Goal: Information Seeking & Learning: Find specific fact

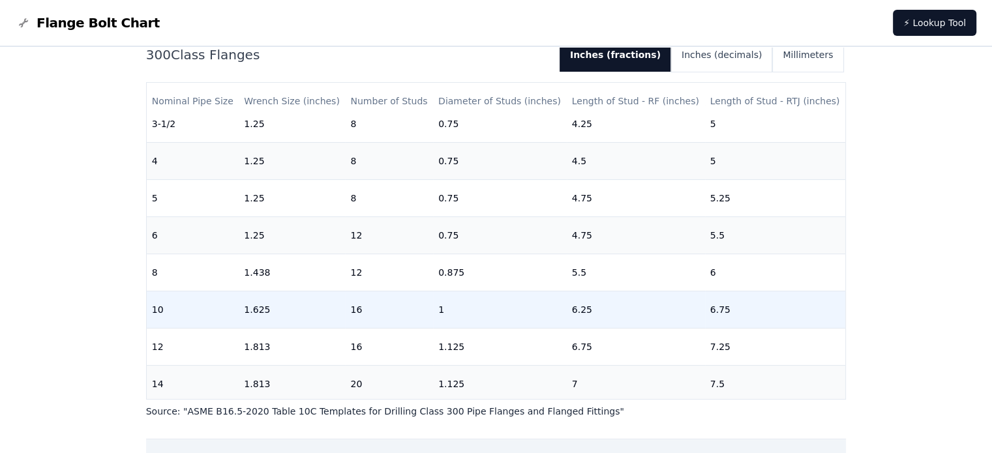
scroll to position [312, 0]
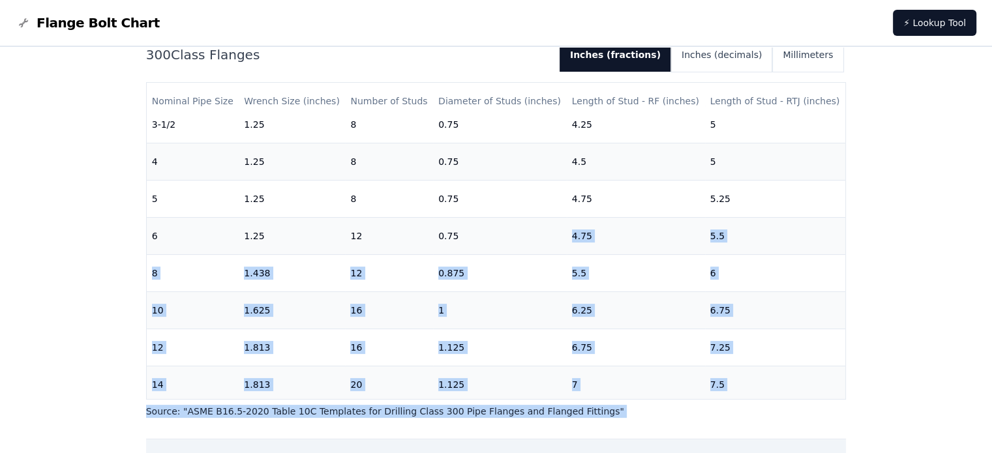
drag, startPoint x: 453, startPoint y: 233, endPoint x: 466, endPoint y: 484, distance: 251.4
click at [466, 453] on html "Flange Bolt Chart ⚡ Lookup Tool # 300 Flange Bolt Chart Warning: For reference …" at bounding box center [496, 287] width 992 height 900
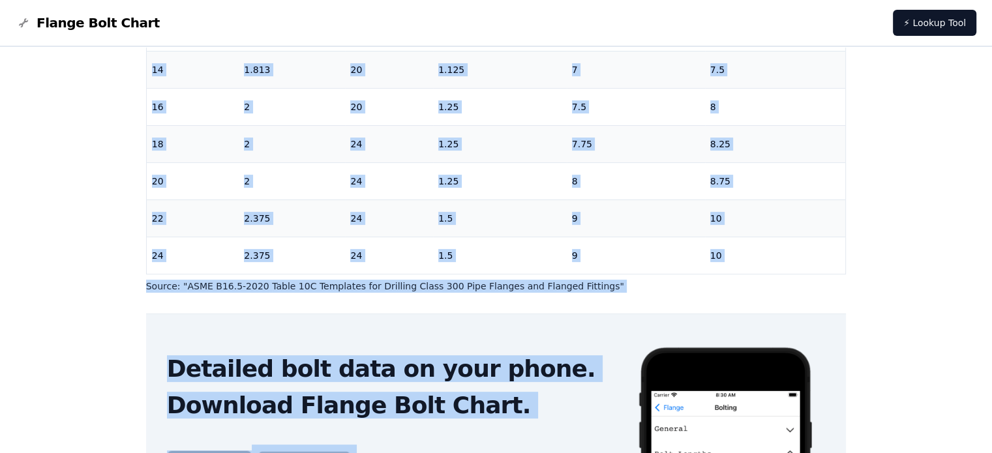
scroll to position [0, 0]
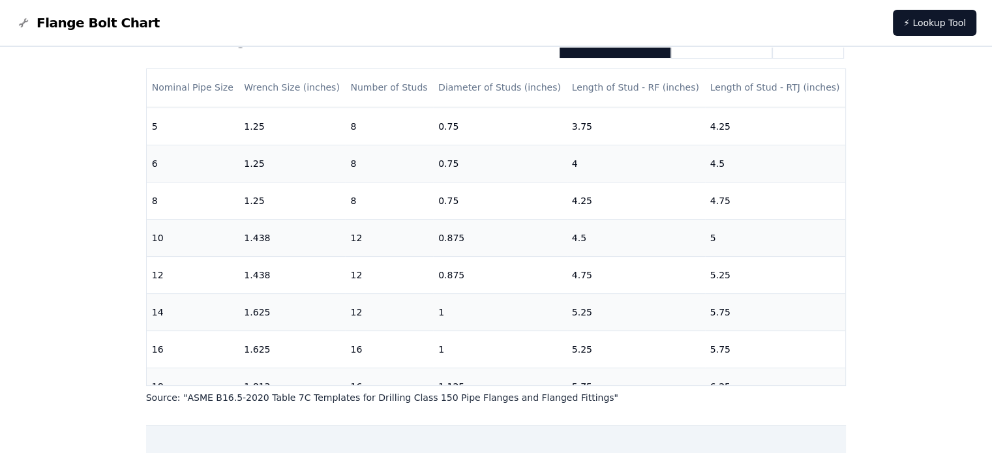
scroll to position [370, 0]
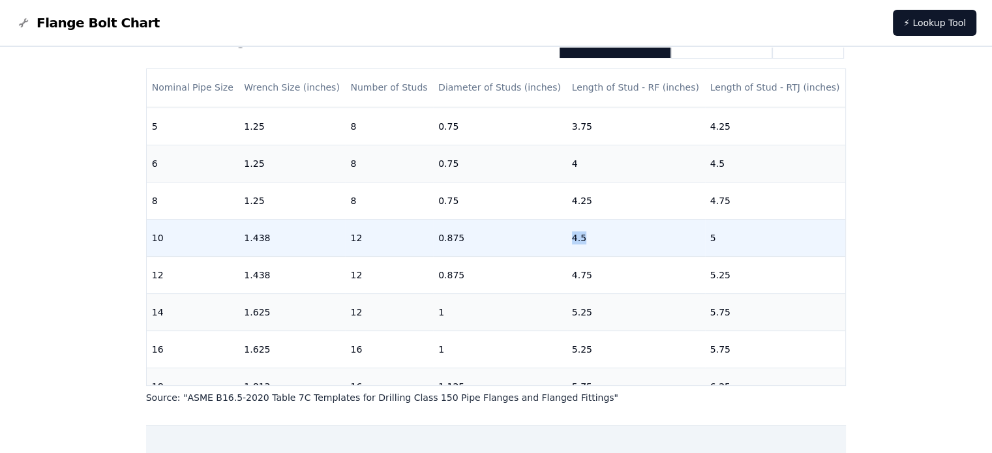
drag, startPoint x: 577, startPoint y: 239, endPoint x: 558, endPoint y: 237, distance: 19.0
click at [558, 237] on tr "10 1.438 12 0.875 4.5 5" at bounding box center [496, 237] width 699 height 37
click at [558, 237] on td "0.875" at bounding box center [500, 237] width 134 height 37
